Goal: Find specific page/section: Find specific page/section

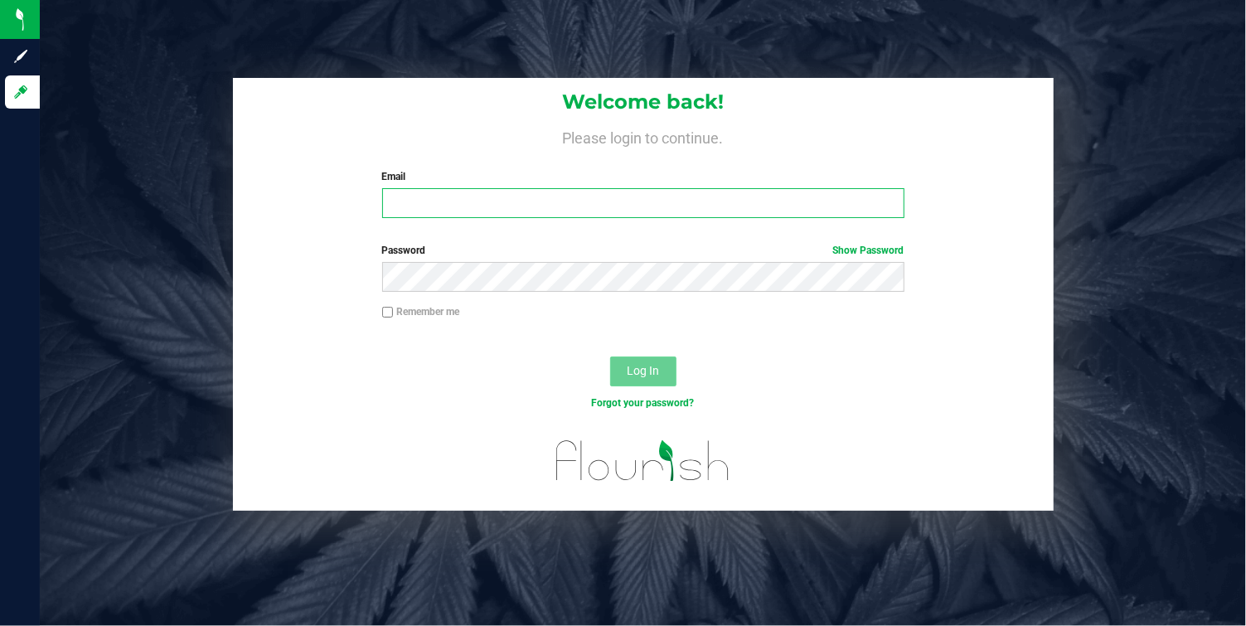
type input "[EMAIL_ADDRESS][DOMAIN_NAME]"
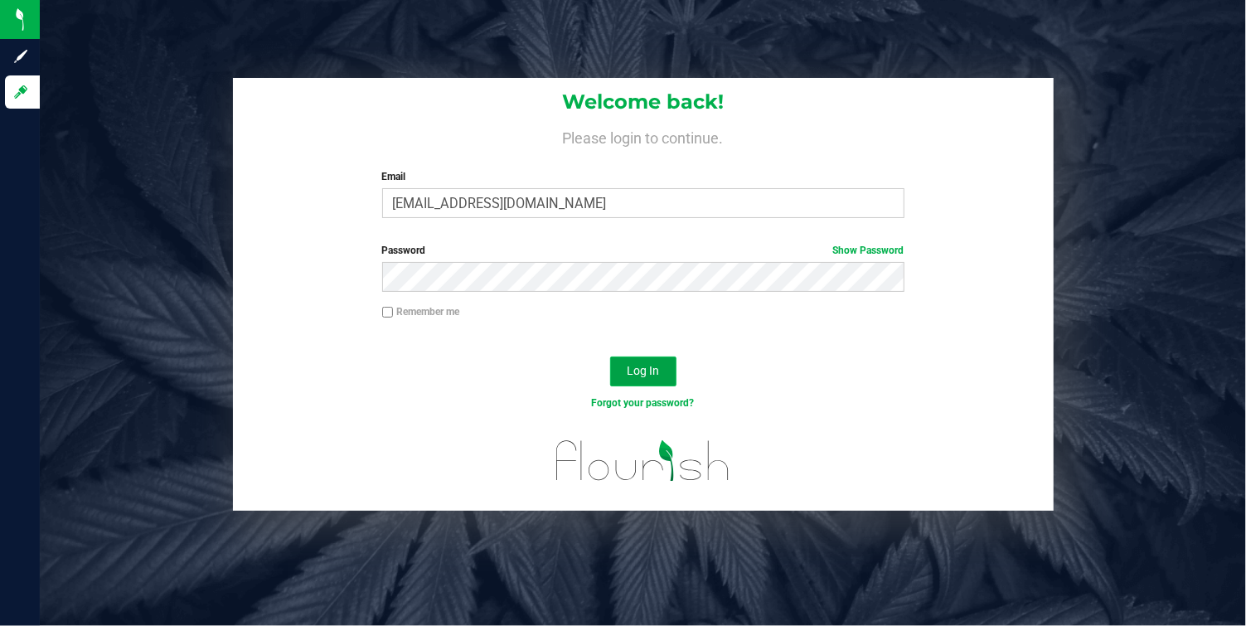
click at [639, 381] on button "Log In" at bounding box center [643, 372] width 66 height 30
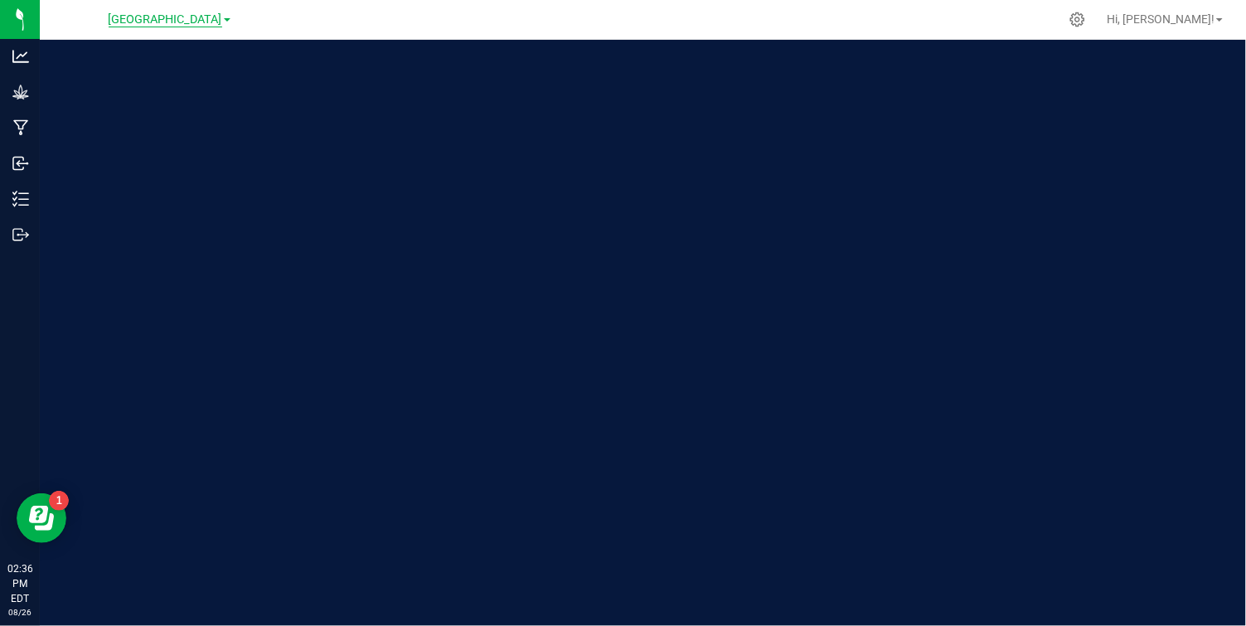
click at [221, 16] on span "[GEOGRAPHIC_DATA]" at bounding box center [166, 19] width 114 height 15
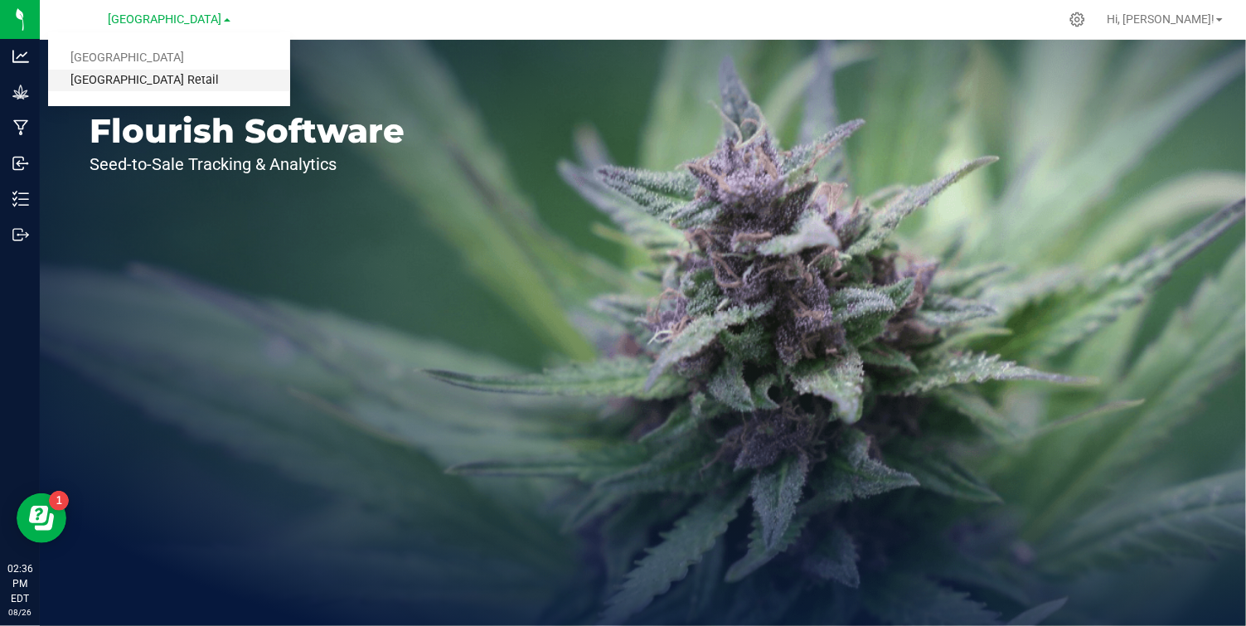
click at [166, 80] on link "[GEOGRAPHIC_DATA] Retail" at bounding box center [169, 81] width 242 height 22
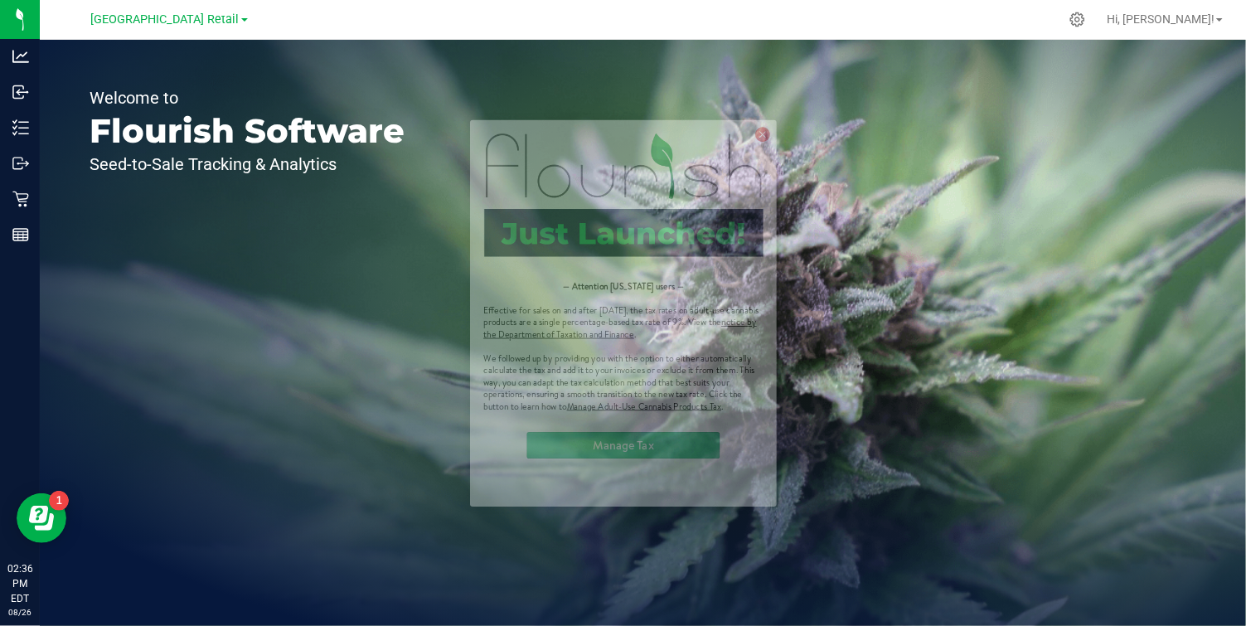
click at [794, 88] on icon at bounding box center [796, 89] width 18 height 18
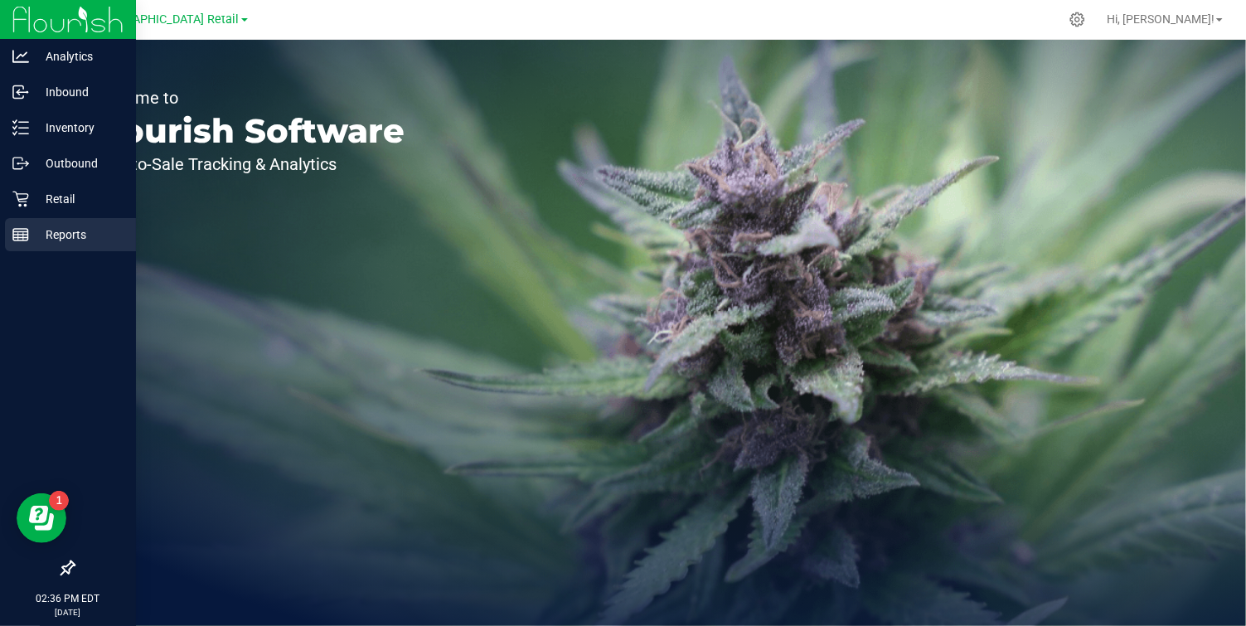
click at [24, 236] on icon at bounding box center [20, 234] width 17 height 17
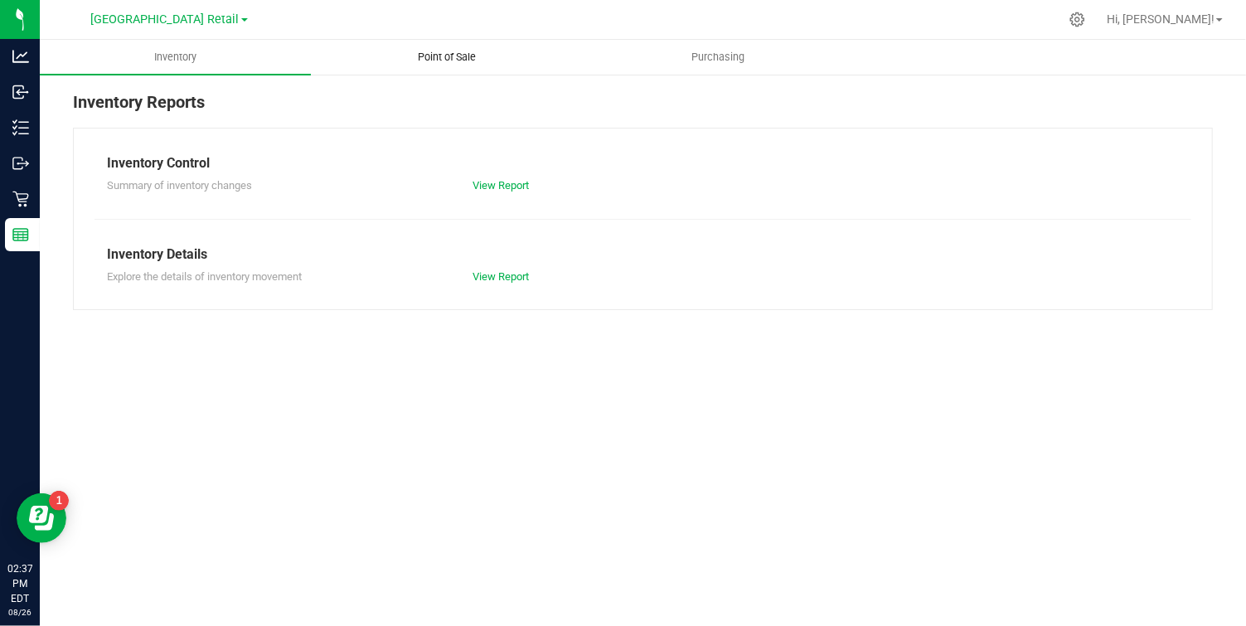
click at [453, 54] on span "Point of Sale" at bounding box center [447, 57] width 103 height 15
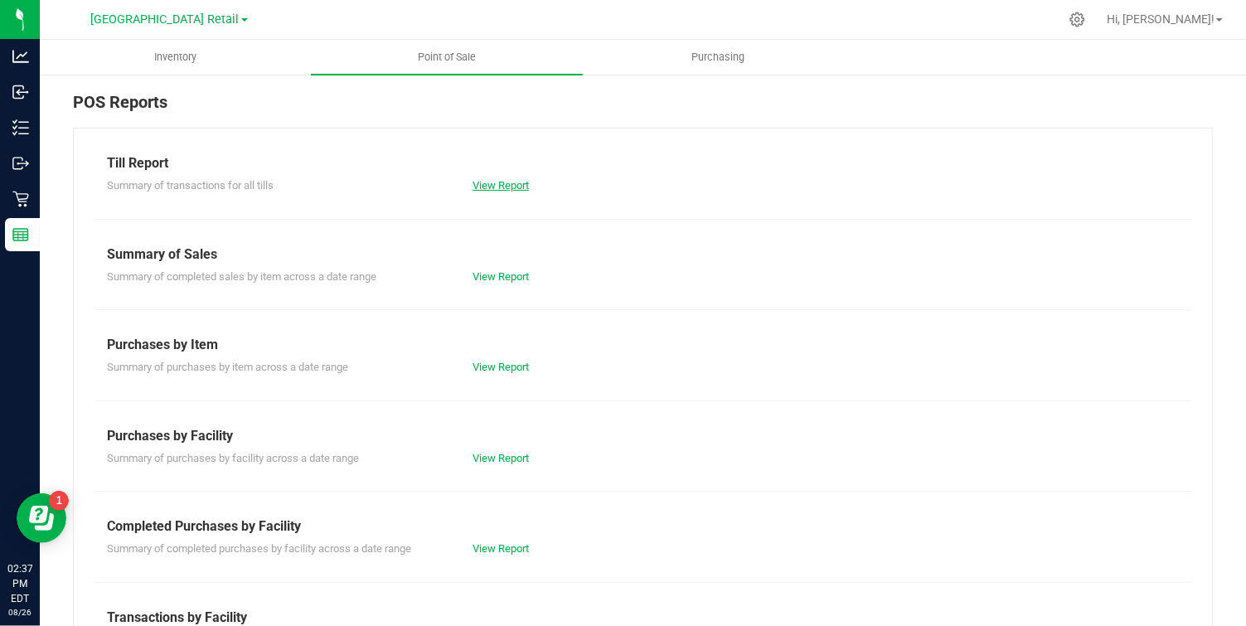
click at [511, 189] on link "View Report" at bounding box center [501, 185] width 56 height 12
